Goal: Find specific page/section: Find specific page/section

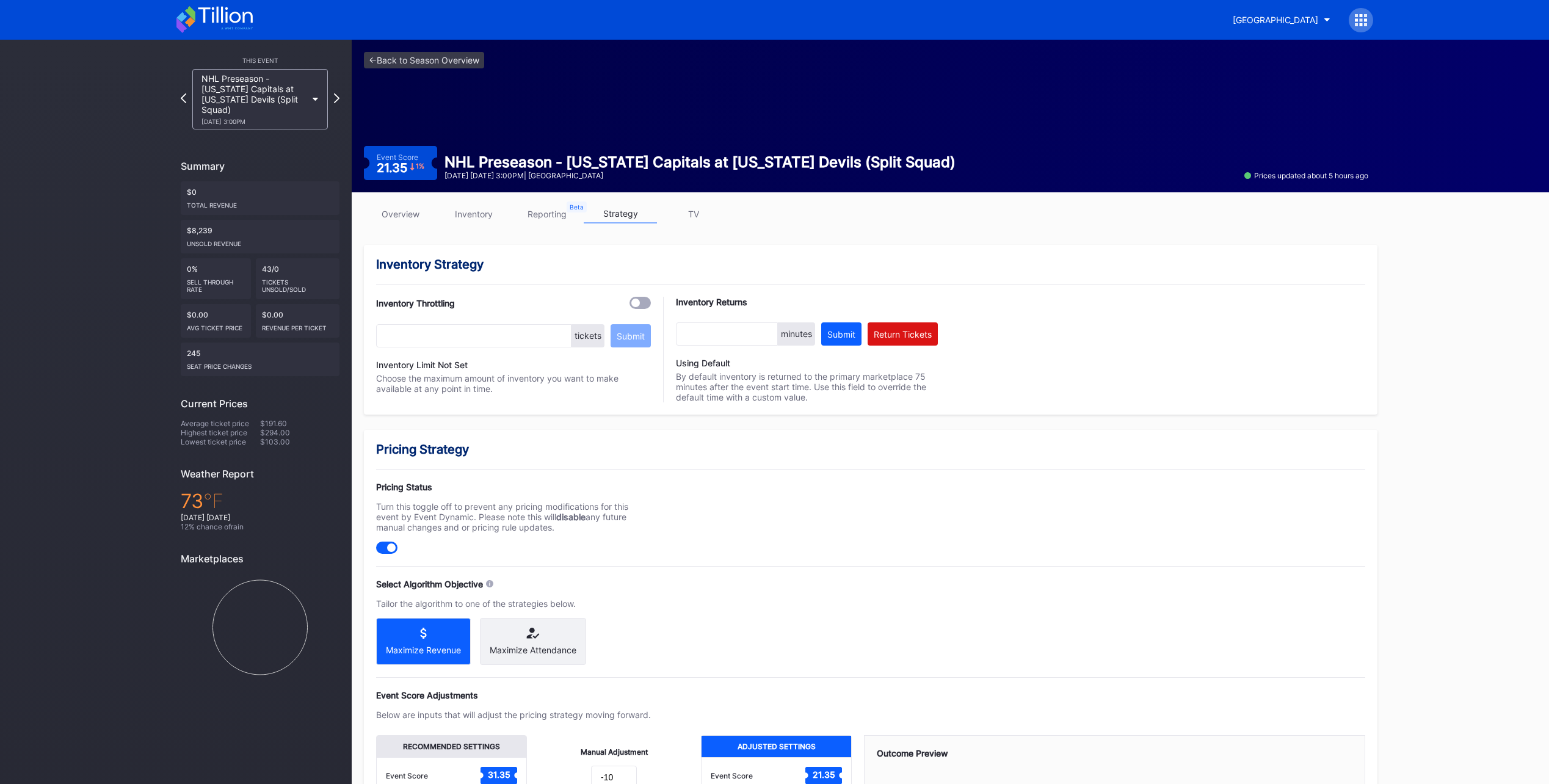
click at [233, 24] on icon at bounding box center [214, 19] width 76 height 27
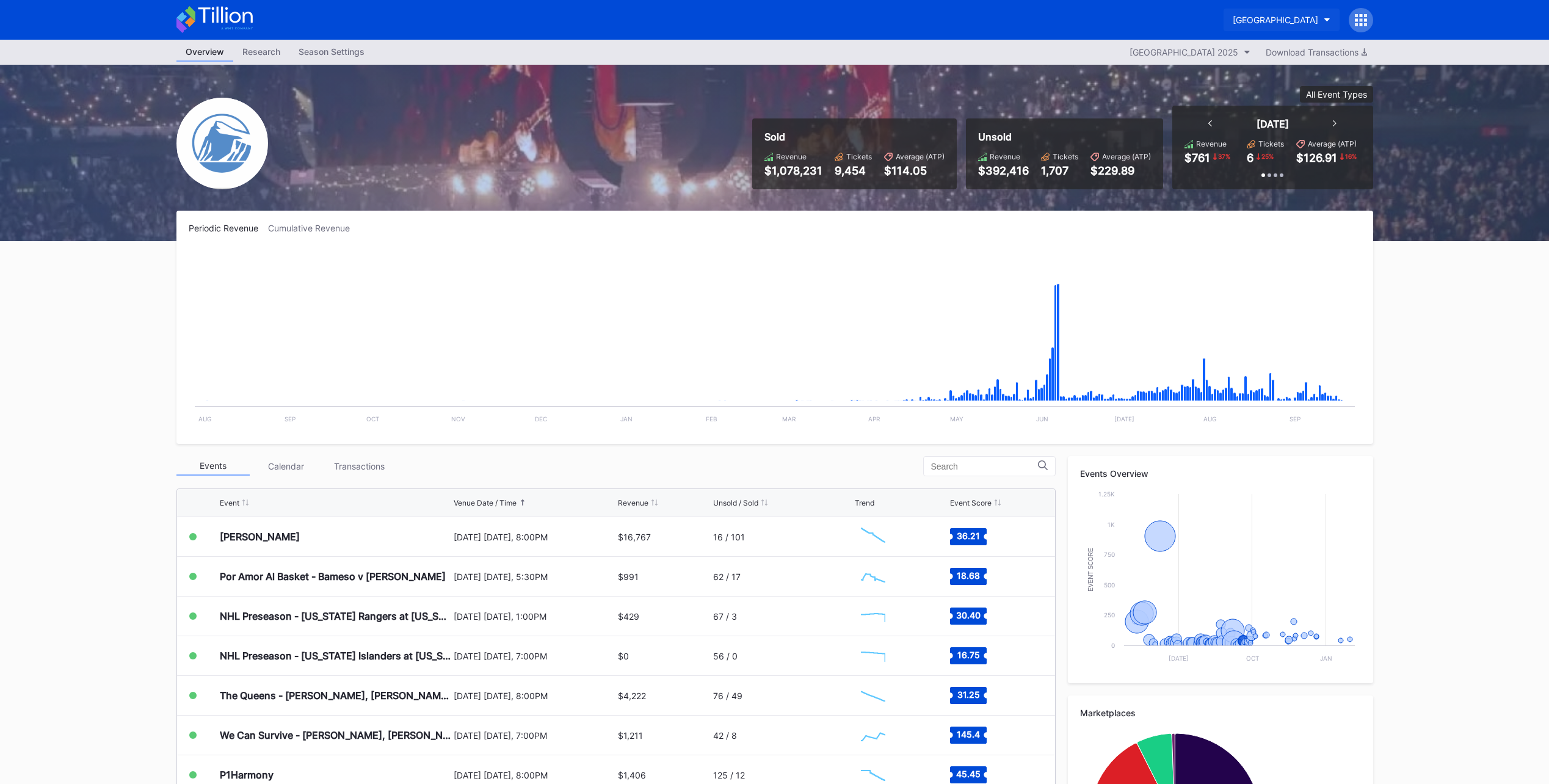
click at [1232, 21] on div "[GEOGRAPHIC_DATA]" at bounding box center [1275, 20] width 85 height 10
click at [1239, 74] on div "NJ Devils Hockey Secondary" at bounding box center [1260, 76] width 117 height 10
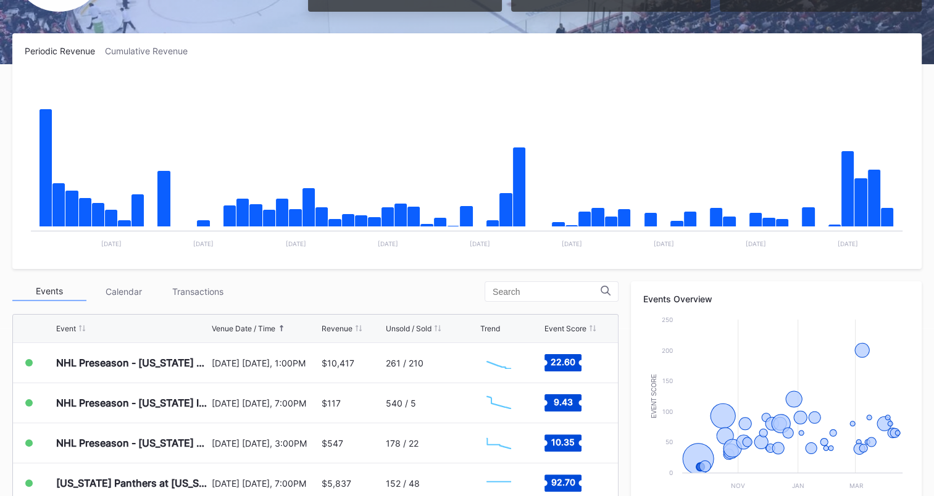
scroll to position [309, 0]
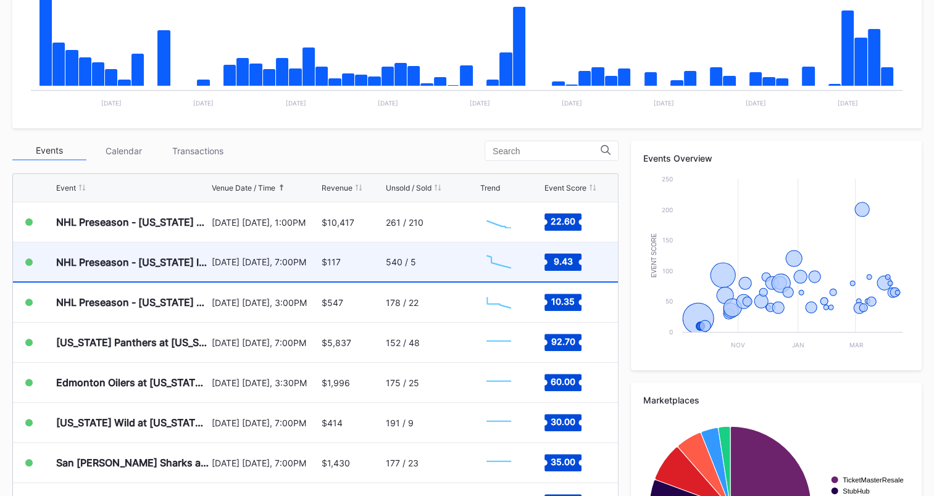
click at [436, 259] on div "540 / 5" at bounding box center [431, 262] width 91 height 39
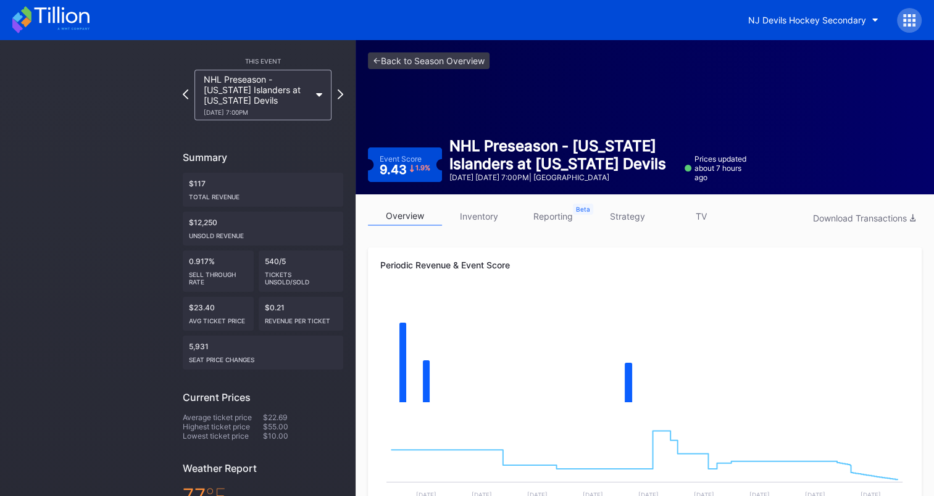
click at [484, 215] on link "inventory" at bounding box center [479, 216] width 74 height 19
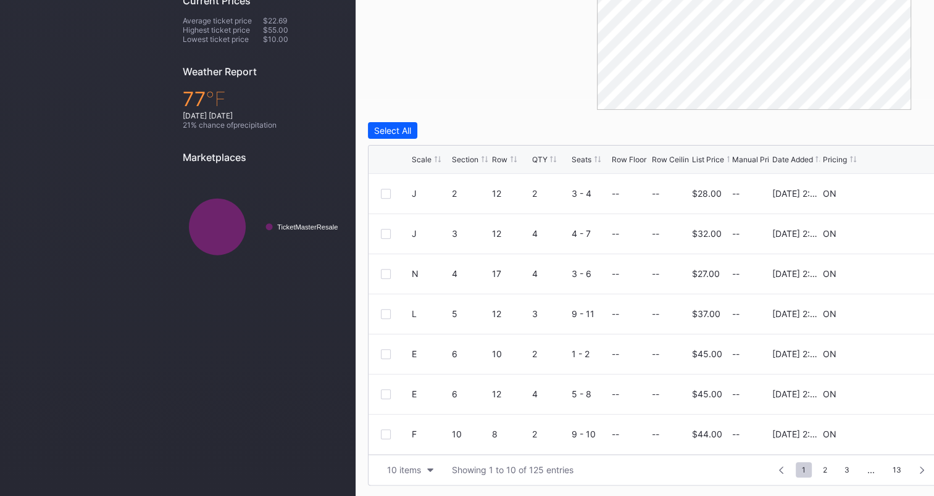
scroll to position [398, 0]
click at [413, 469] on div "10 items" at bounding box center [404, 469] width 34 height 10
click at [417, 440] on div "200 items" at bounding box center [410, 438] width 40 height 10
click at [704, 160] on div "List Price" at bounding box center [708, 158] width 32 height 9
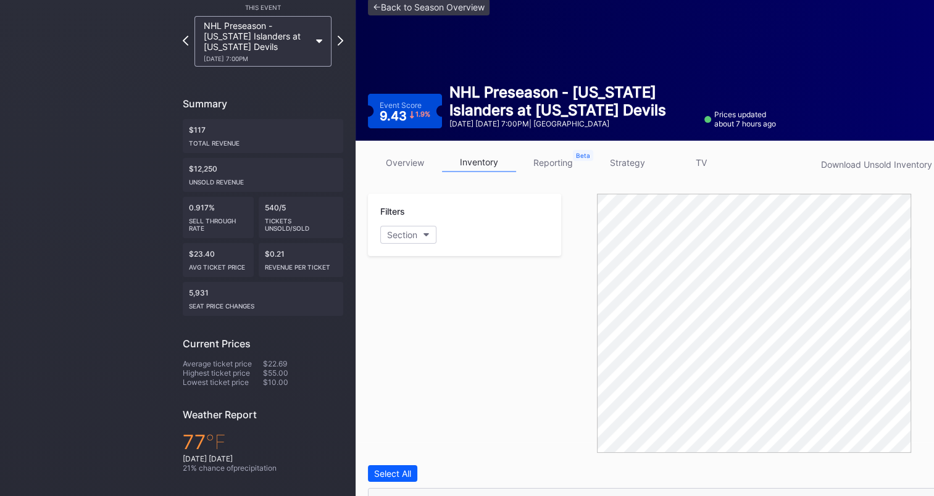
scroll to position [0, 0]
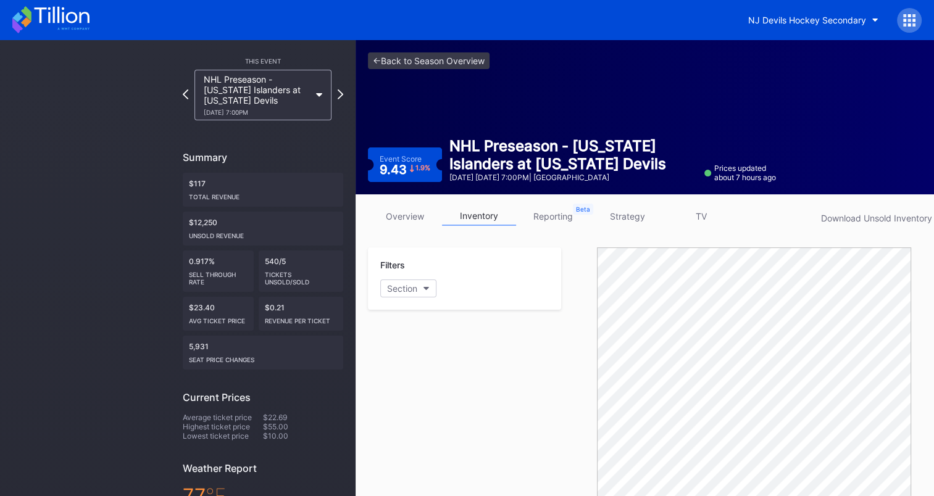
click at [49, 20] on icon at bounding box center [61, 15] width 55 height 17
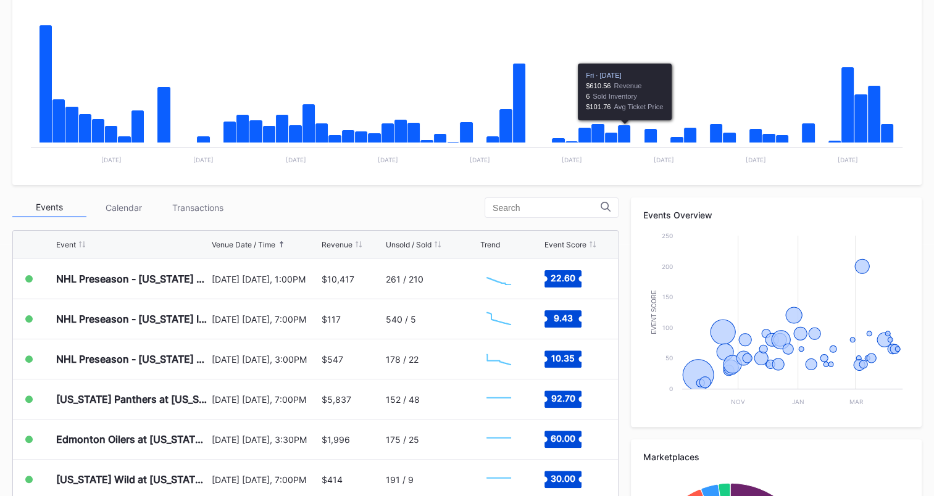
scroll to position [370, 0]
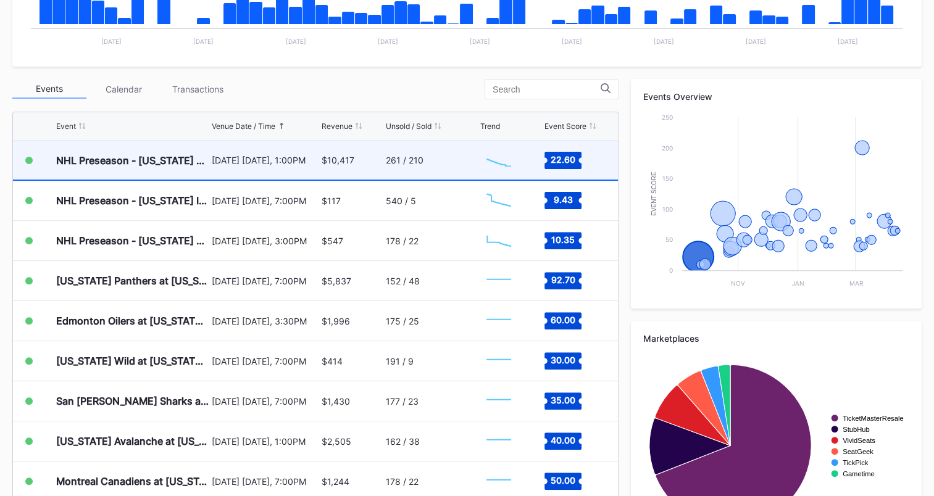
click at [413, 160] on div "261 / 210" at bounding box center [405, 160] width 38 height 10
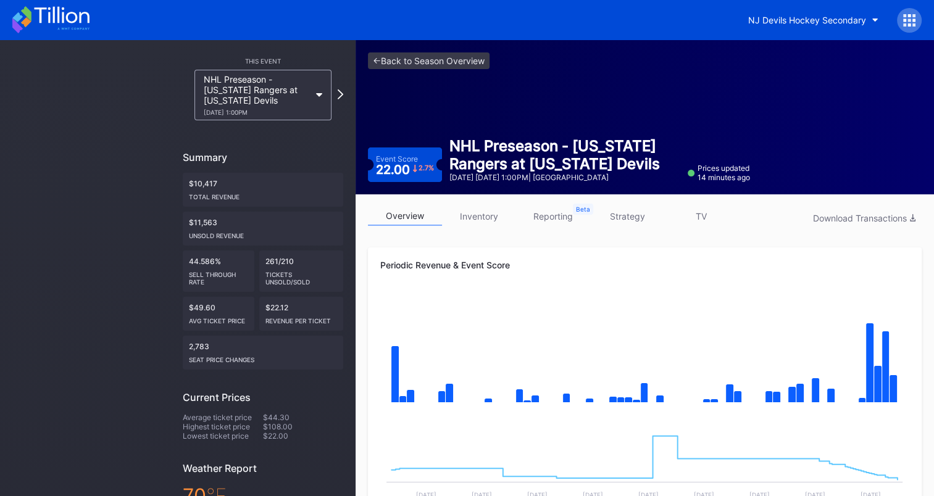
click at [51, 22] on icon at bounding box center [50, 19] width 77 height 27
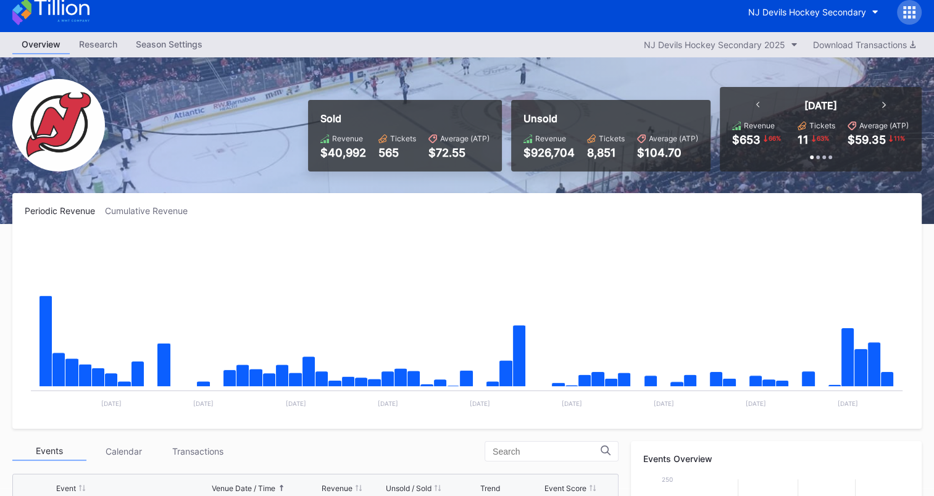
scroll to position [247, 0]
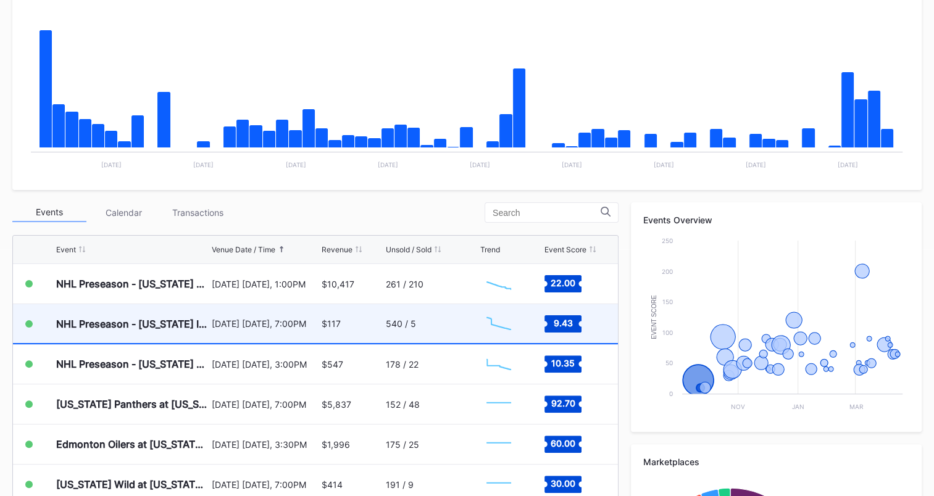
click at [350, 323] on div "$117" at bounding box center [352, 323] width 61 height 39
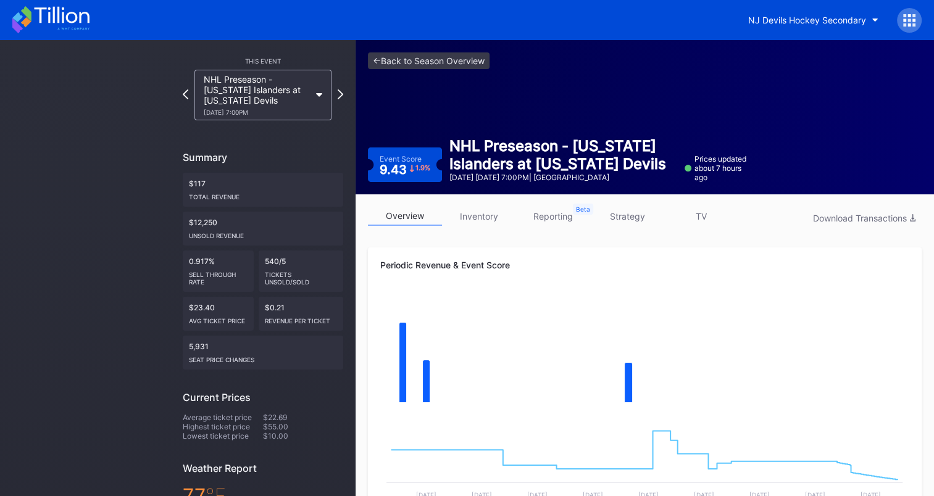
click at [70, 27] on icon at bounding box center [50, 19] width 77 height 27
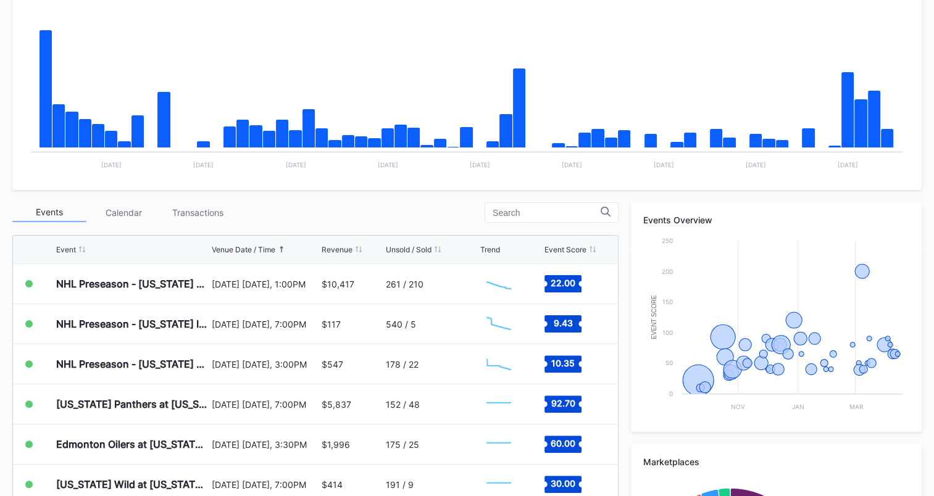
scroll to position [309, 0]
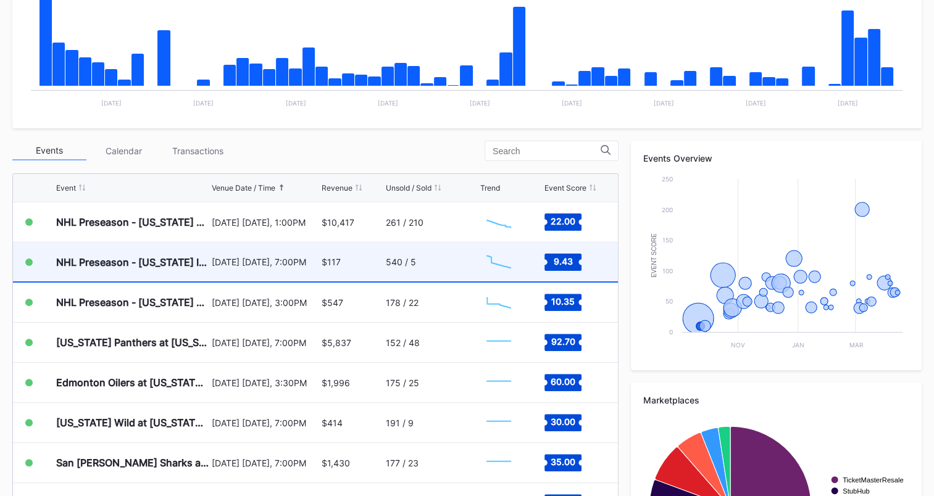
click at [451, 261] on div "540 / 5" at bounding box center [431, 262] width 91 height 39
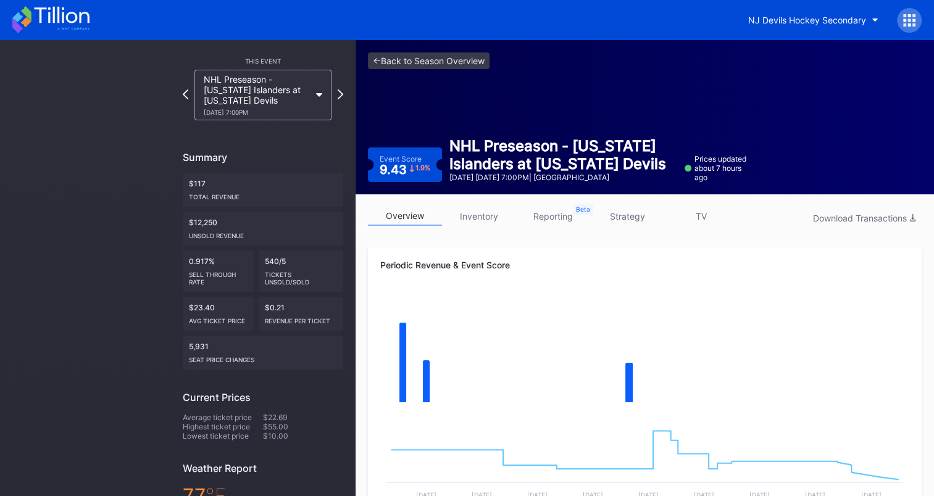
click at [69, 21] on icon at bounding box center [61, 15] width 55 height 17
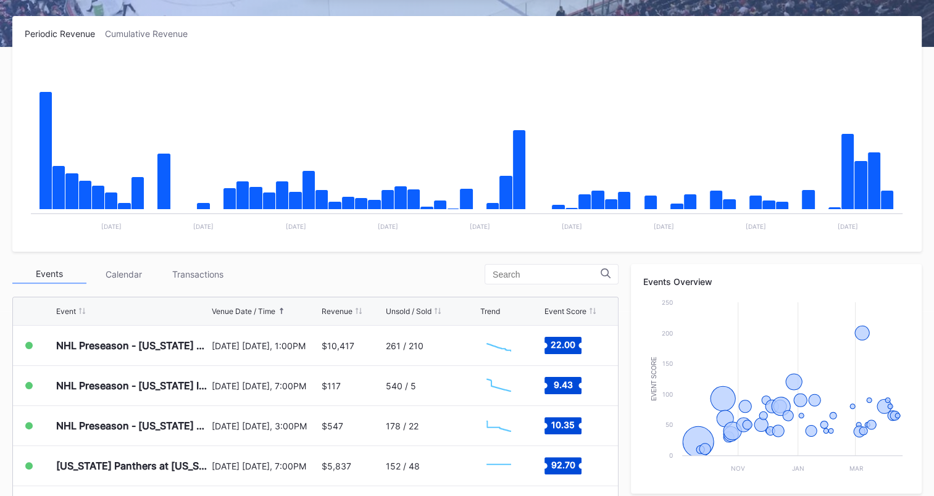
scroll to position [309, 0]
